Goal: Task Accomplishment & Management: Manage account settings

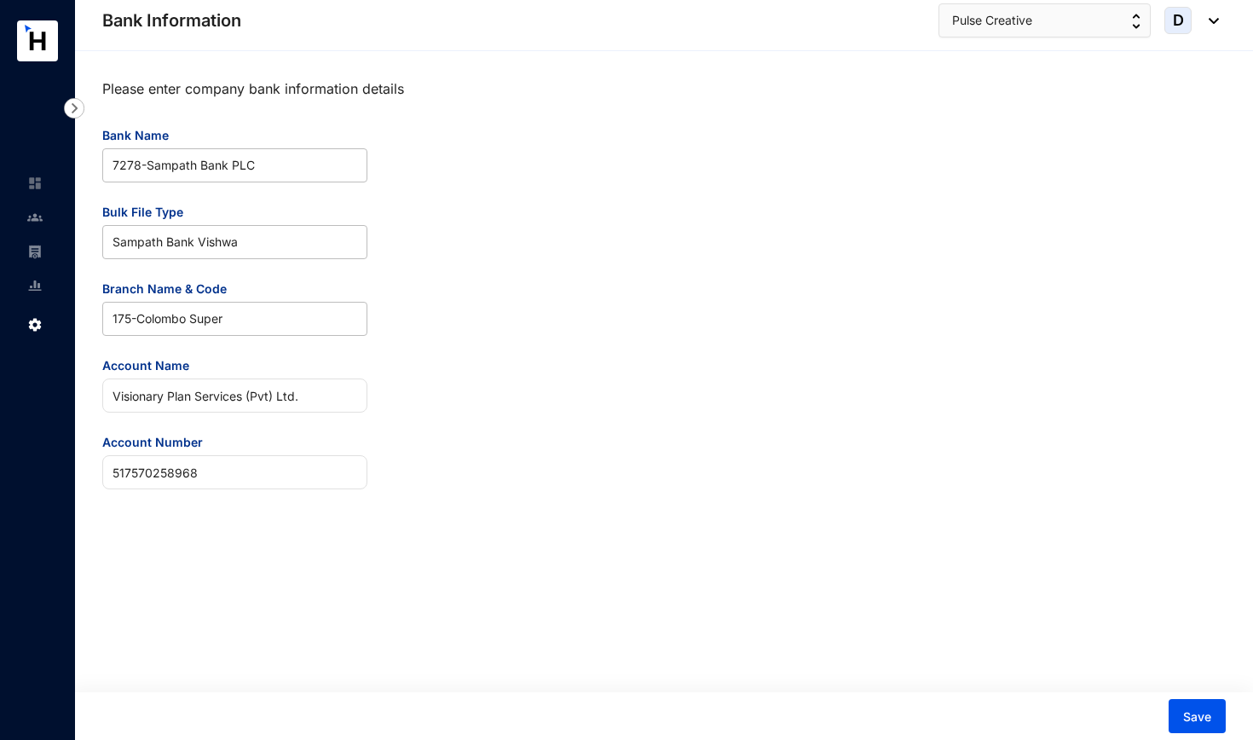
click at [962, 254] on div "Please enter company bank information details Bank Name 7278 - Sampath Bank PLC…" at bounding box center [664, 281] width 1124 height 418
drag, startPoint x: 332, startPoint y: 399, endPoint x: 84, endPoint y: 400, distance: 248.9
click at [84, 400] on div "Please enter company bank information details Bank Name 7278 - Sampath Bank PLC…" at bounding box center [664, 395] width 1178 height 689
type input "Pulse Creative Solutions (Pvt) Ltd."
drag, startPoint x: 303, startPoint y: 466, endPoint x: 43, endPoint y: 461, distance: 259.2
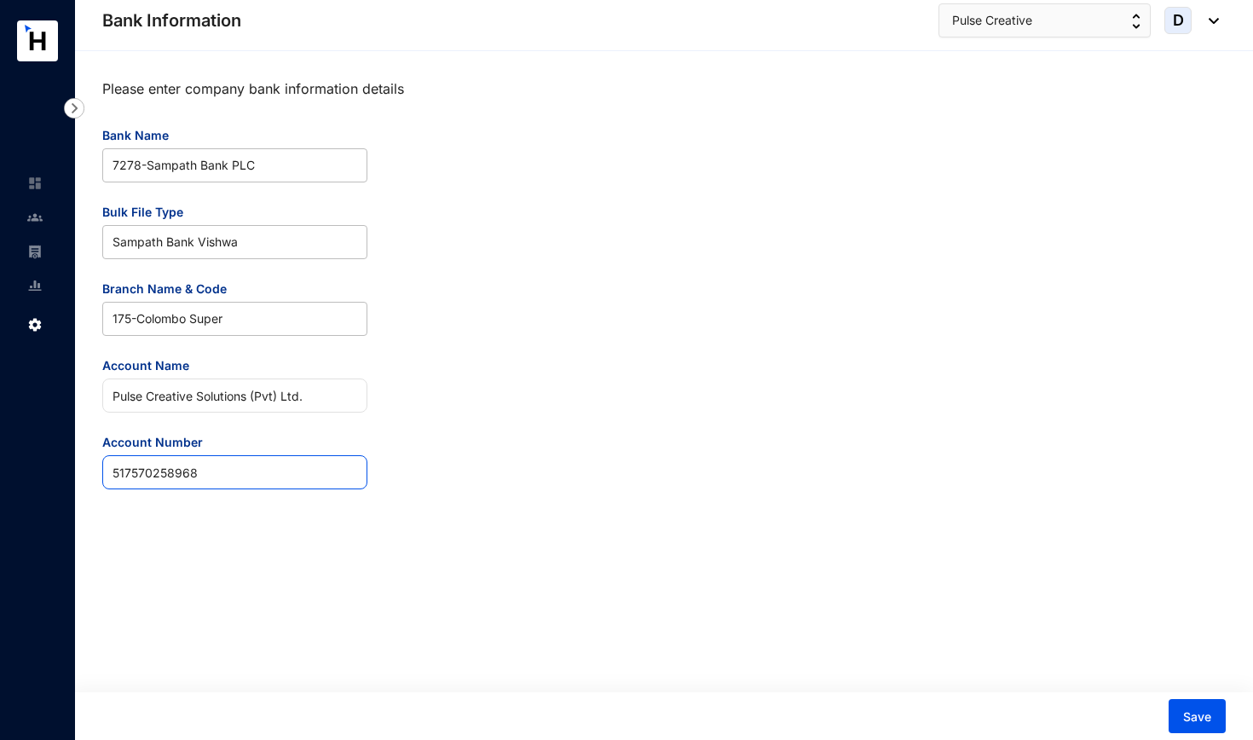
click at [43, 461] on div "Bank Information Settings Bank Information Pulse Creative D Please enter compan…" at bounding box center [626, 370] width 1253 height 740
paste input "20"
type input "517570258920"
click at [1205, 716] on span "Save" at bounding box center [1197, 716] width 28 height 17
click at [598, 444] on div "Please enter company bank information details Bank Name 7278 - Sampath Bank PLC…" at bounding box center [664, 281] width 1124 height 418
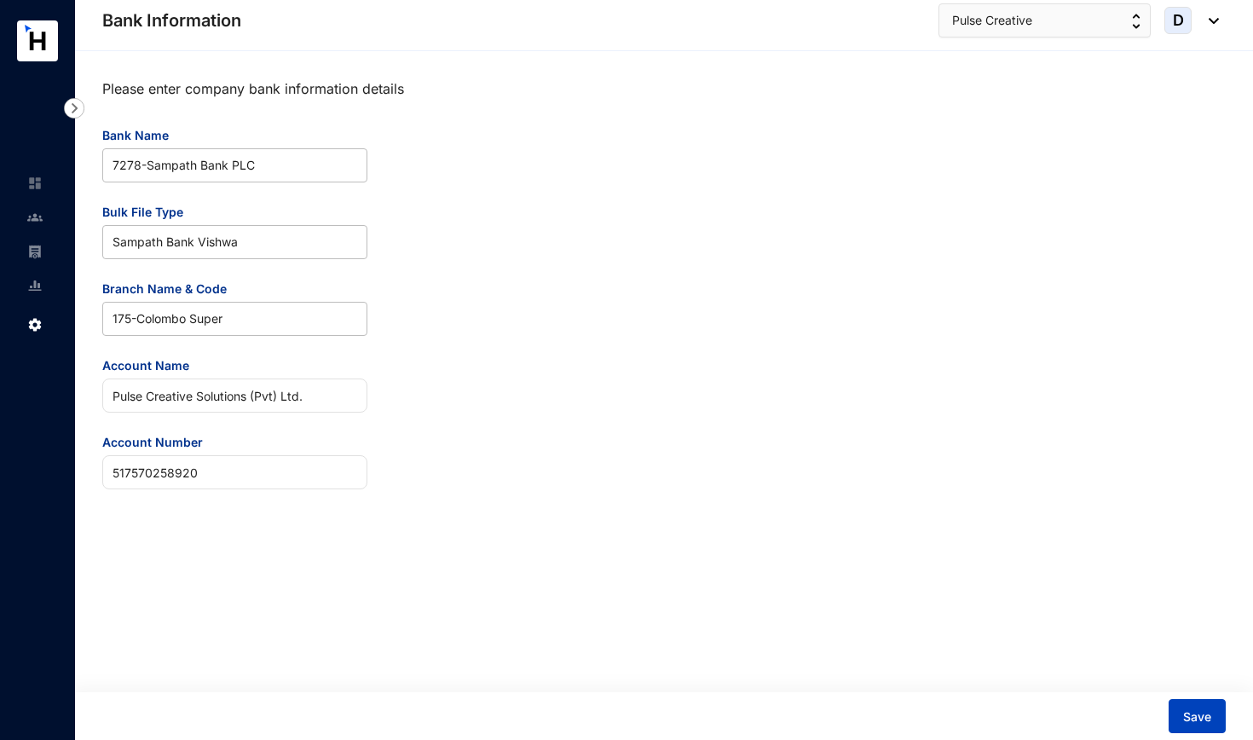
click at [1194, 717] on span "Save" at bounding box center [1197, 716] width 28 height 17
click at [33, 192] on link at bounding box center [48, 183] width 43 height 17
